Goal: Information Seeking & Learning: Learn about a topic

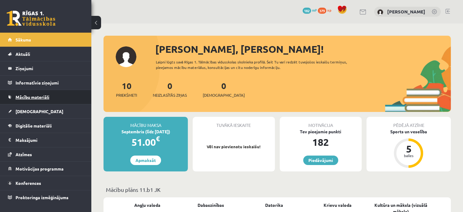
click at [28, 96] on span "Mācību materiāli" at bounding box center [33, 96] width 34 height 5
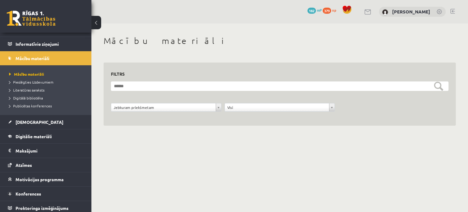
scroll to position [41, 0]
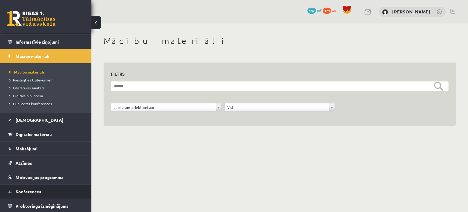
click at [76, 192] on link "Konferences" at bounding box center [46, 191] width 76 height 14
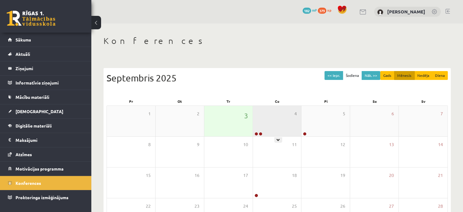
click at [270, 120] on div "4" at bounding box center [277, 121] width 48 height 30
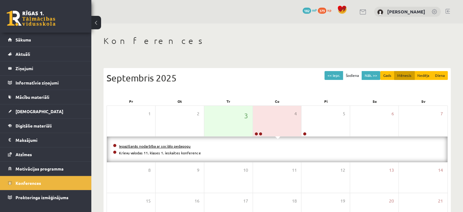
click at [176, 144] on link "Iepazīšanās nodarbība ar sociālo pedagogu" at bounding box center [155, 145] width 72 height 5
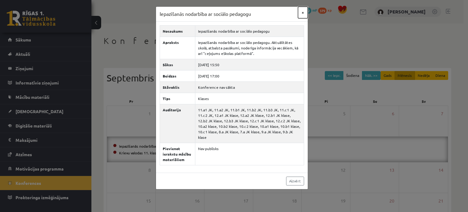
click at [301, 12] on button "×" at bounding box center [303, 13] width 10 height 12
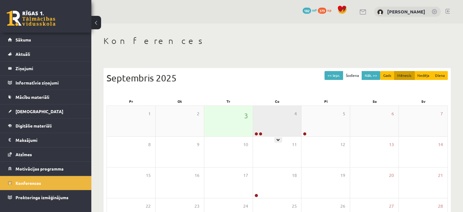
click at [260, 128] on div "4" at bounding box center [277, 121] width 48 height 30
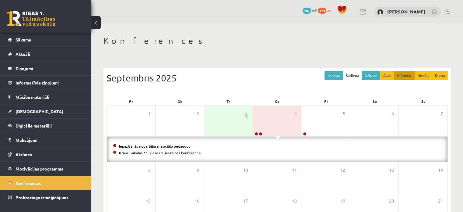
click at [193, 152] on link "Krievu valodas 11. klases 1. ieskaites konference" at bounding box center [160, 152] width 82 height 5
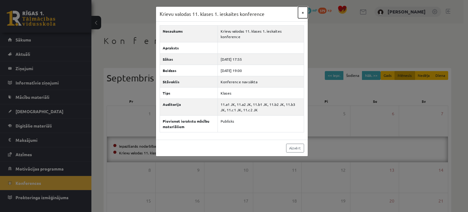
click at [302, 9] on button "×" at bounding box center [303, 13] width 10 height 12
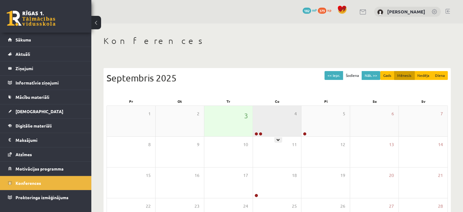
click at [257, 131] on div "4" at bounding box center [277, 121] width 48 height 30
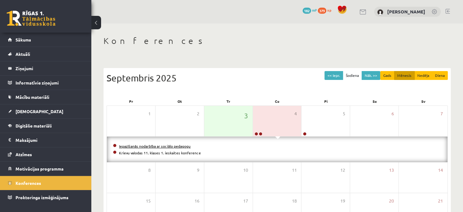
click at [184, 145] on link "Iepazīšanās nodarbība ar sociālo pedagogu" at bounding box center [155, 145] width 72 height 5
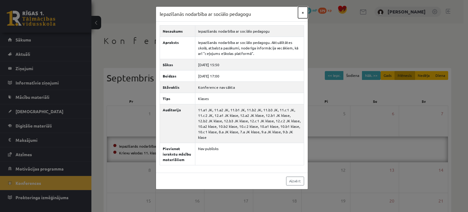
click at [302, 13] on button "×" at bounding box center [303, 13] width 10 height 12
